Goal: Communication & Community: Answer question/provide support

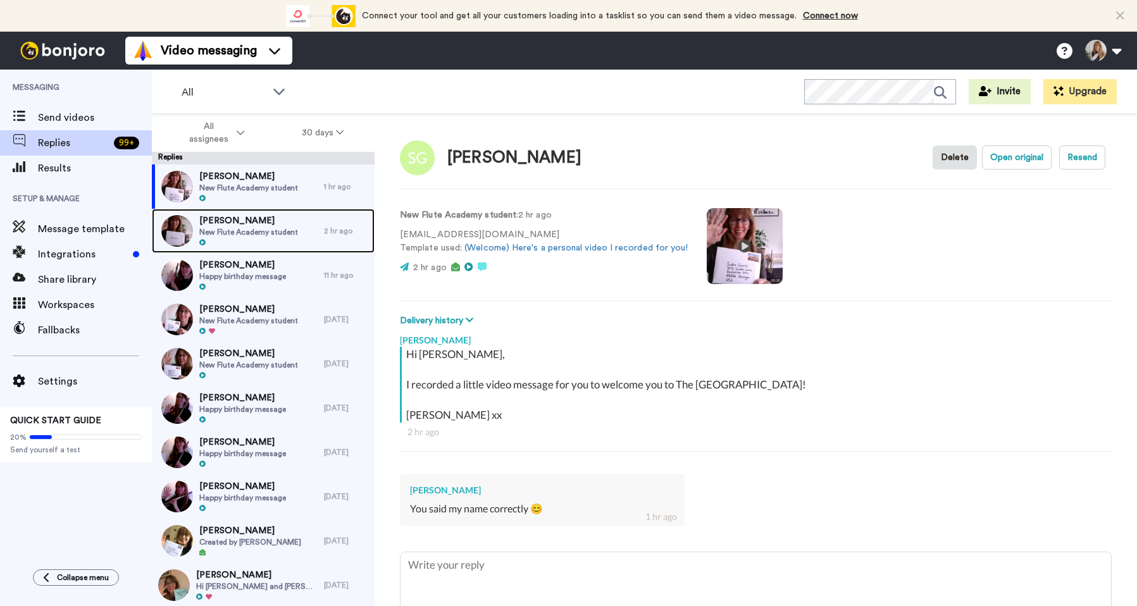
click at [272, 231] on span "New Flute Academy student" at bounding box center [248, 232] width 99 height 10
type textarea "x"
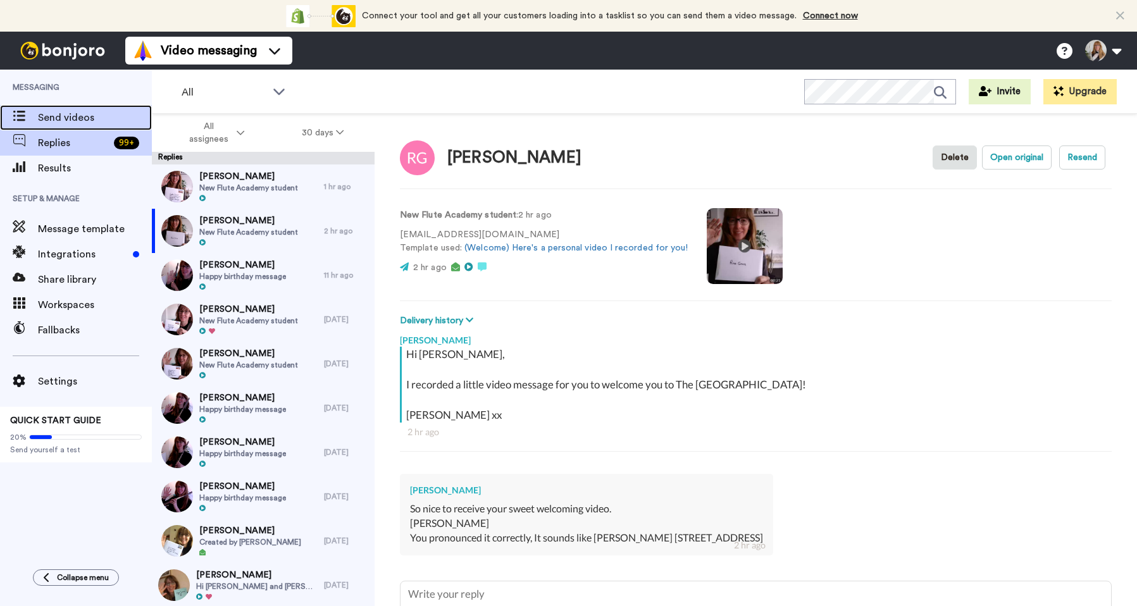
click at [101, 121] on span "Send videos" at bounding box center [95, 117] width 114 height 15
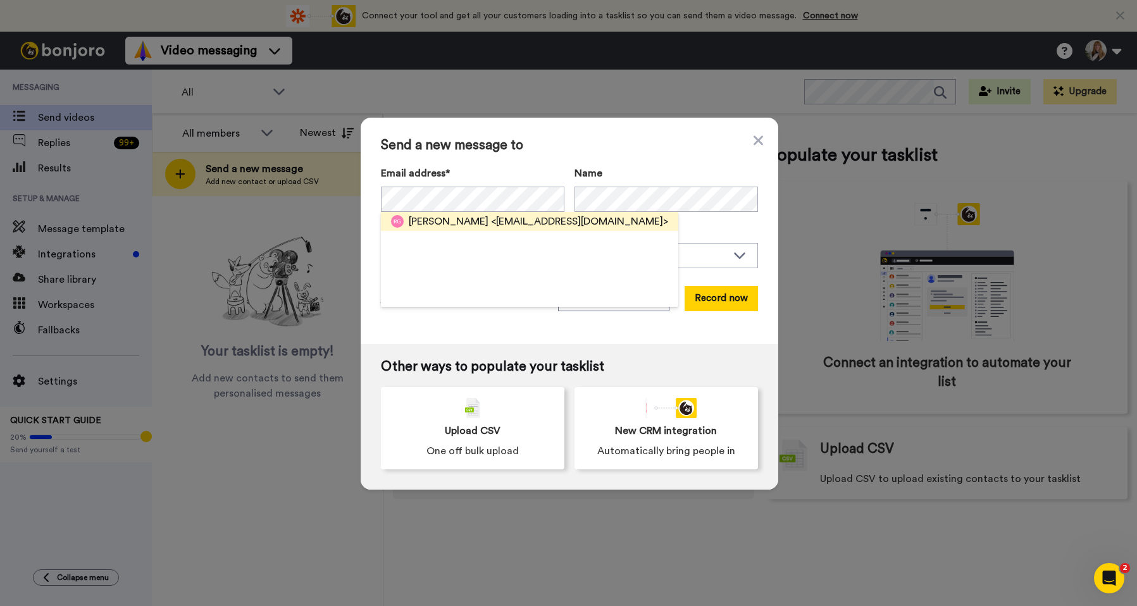
click at [497, 221] on span "<[EMAIL_ADDRESS][DOMAIN_NAME]>" at bounding box center [579, 221] width 177 height 15
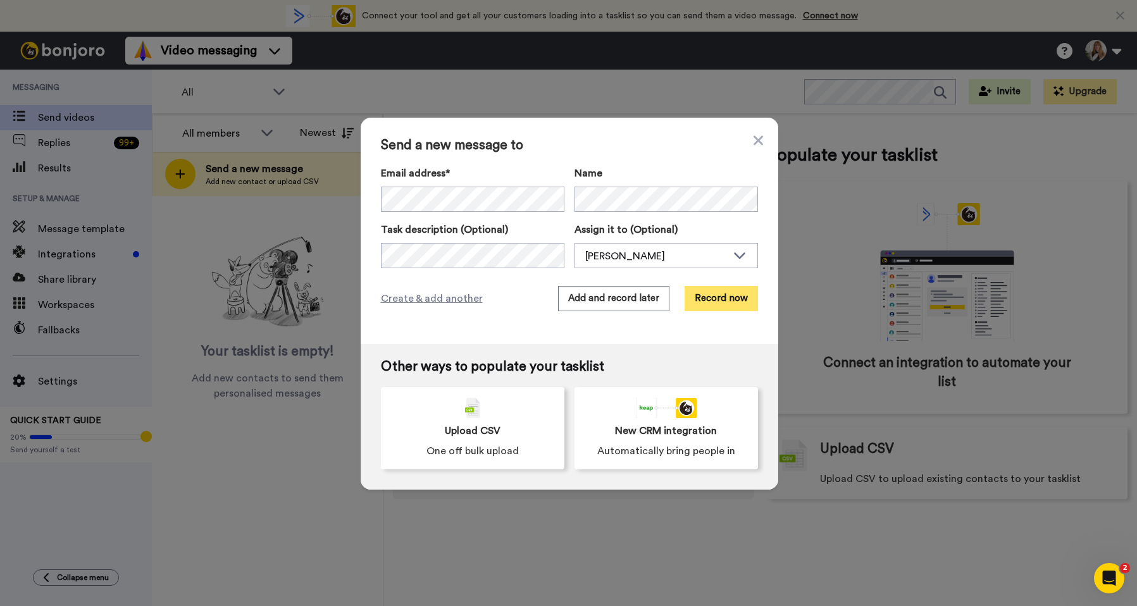
click at [718, 301] on button "Record now" at bounding box center [721, 298] width 73 height 25
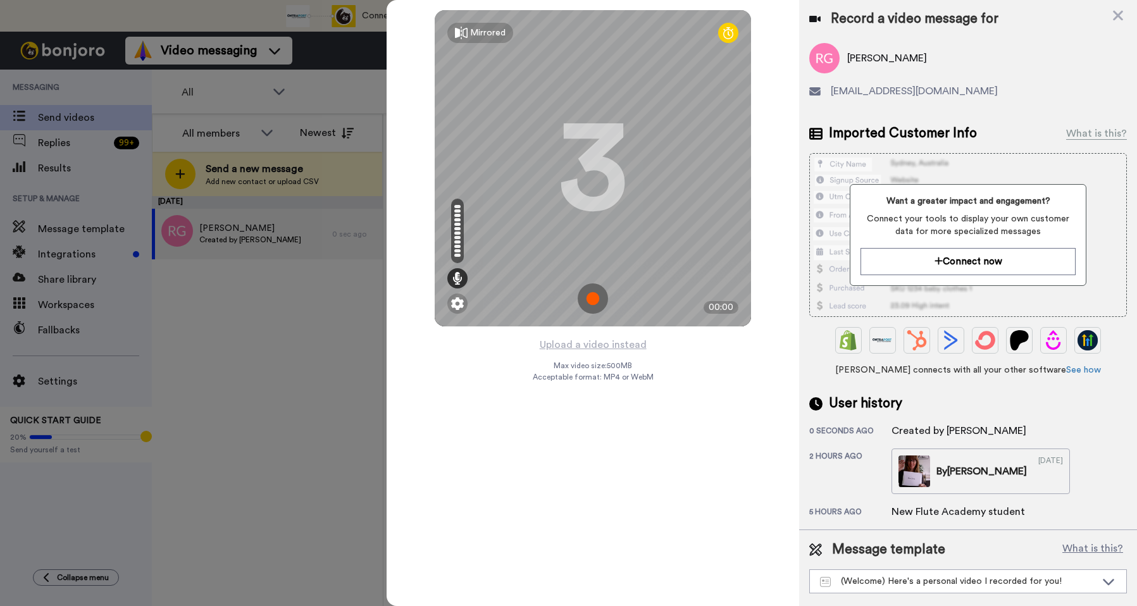
click at [598, 301] on img at bounding box center [593, 299] width 30 height 30
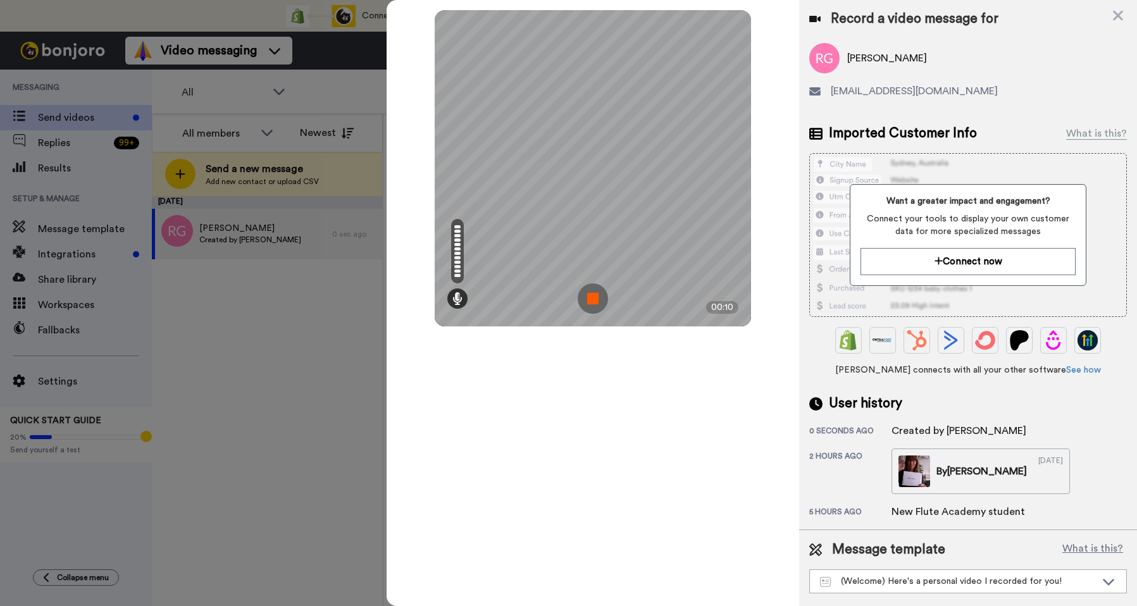
click at [601, 300] on img at bounding box center [593, 299] width 30 height 30
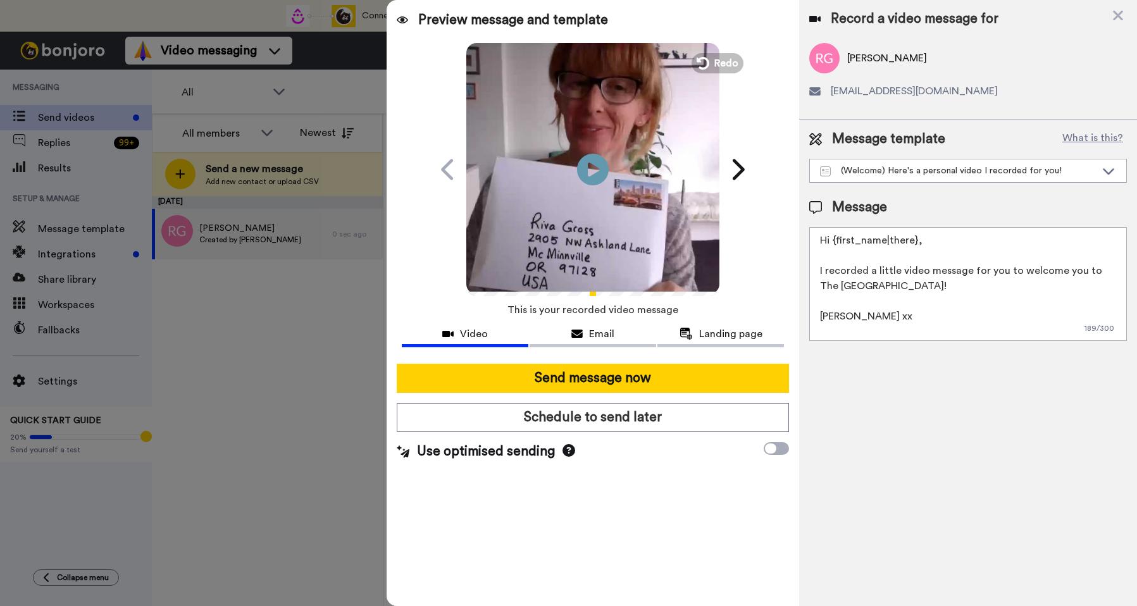
drag, startPoint x: 841, startPoint y: 277, endPoint x: 822, endPoint y: 273, distance: 19.4
click at [822, 273] on textarea "Hi {first_name|there}, I recorded a little video message for you to welcome you…" at bounding box center [969, 284] width 318 height 114
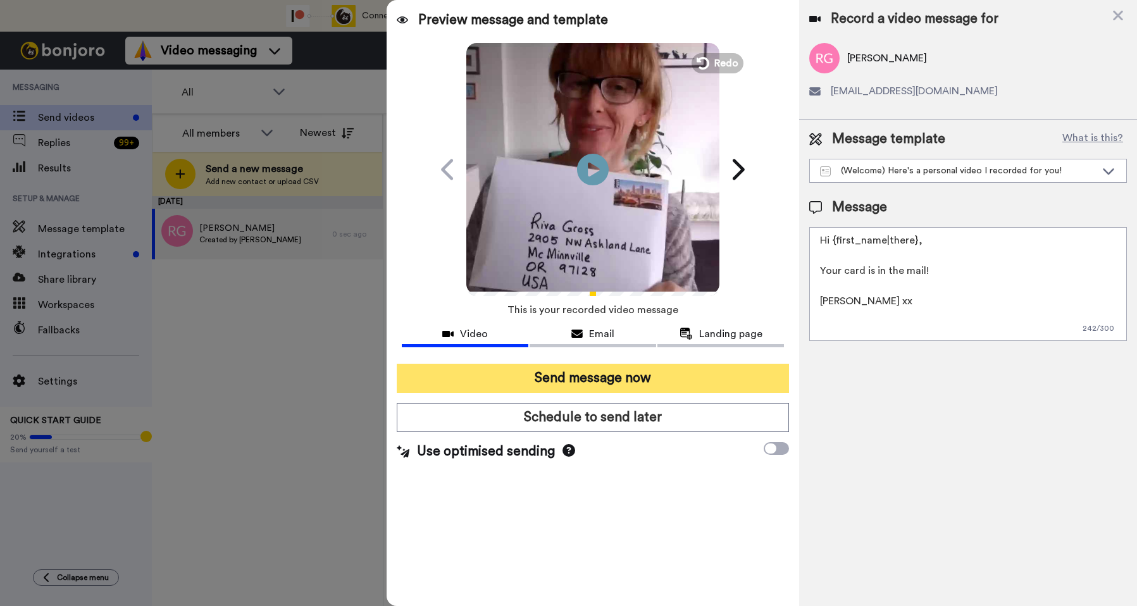
type textarea "Hi {first_name|there}, Your card is in the mail! Jane xx"
click at [656, 375] on button "Send message now" at bounding box center [593, 378] width 392 height 29
